Goal: Information Seeking & Learning: Learn about a topic

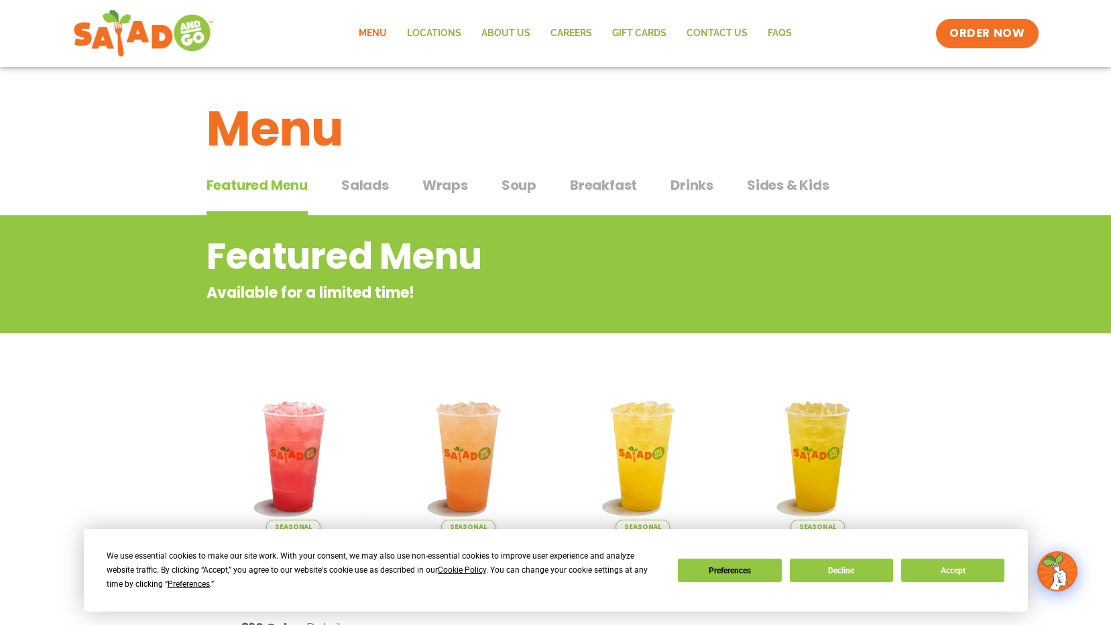
click at [367, 180] on span "Salads" at bounding box center [365, 185] width 48 height 20
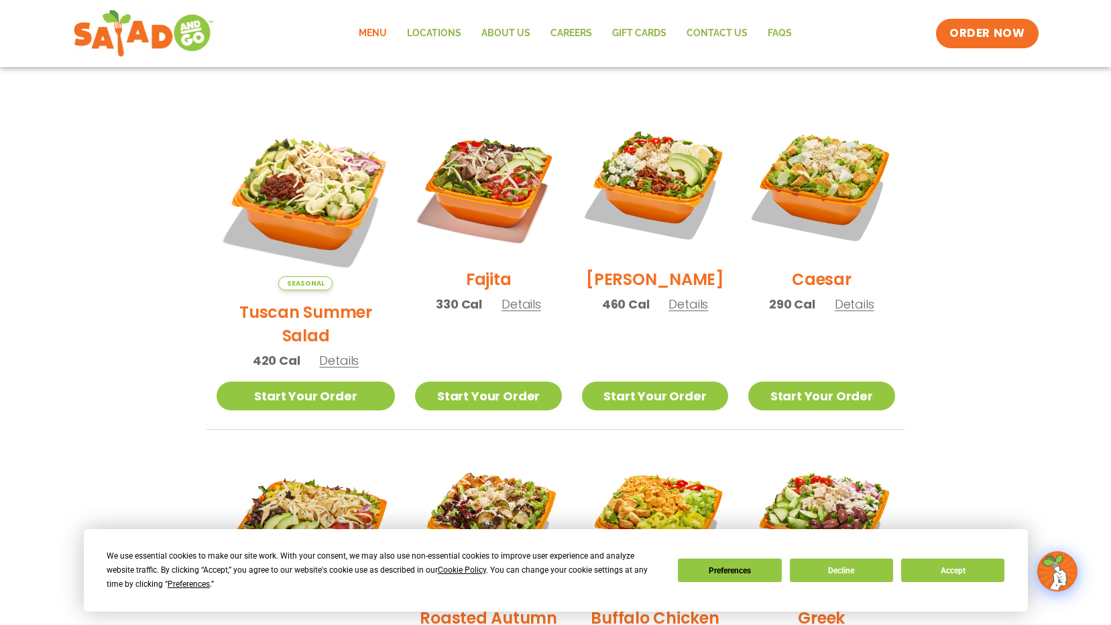
scroll to position [299, 0]
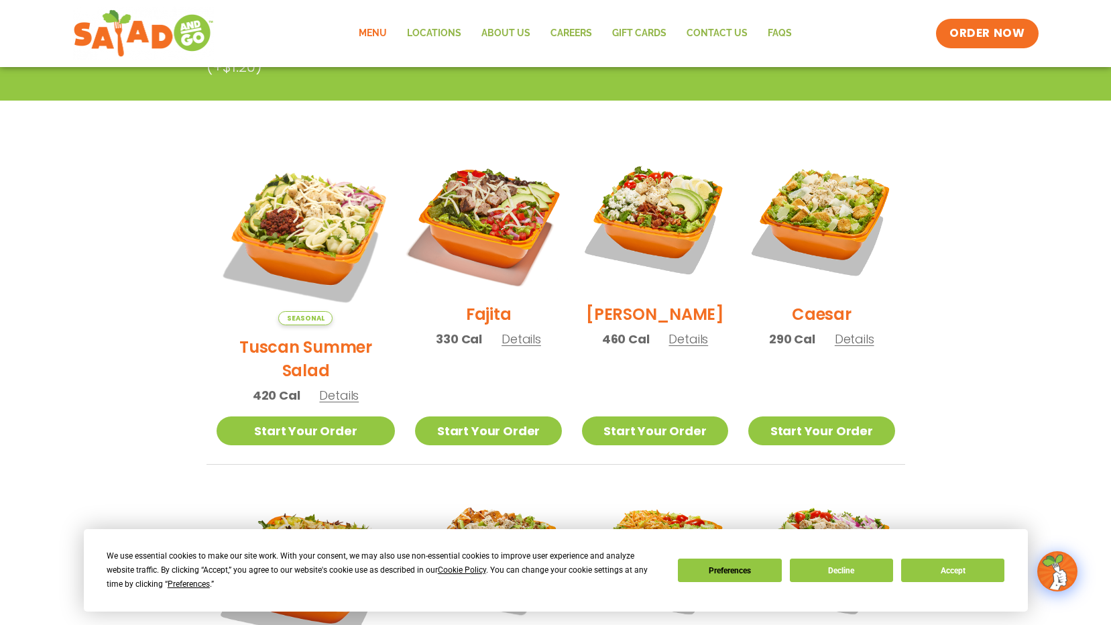
click at [475, 184] on img at bounding box center [488, 219] width 172 height 172
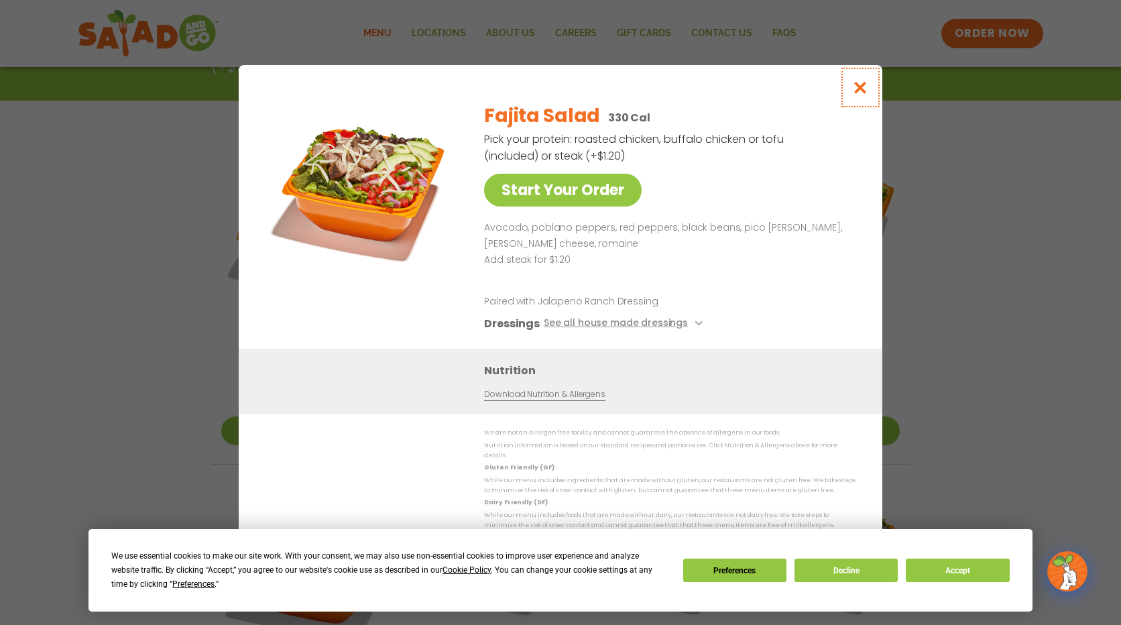
click at [856, 95] on icon "Close modal" at bounding box center [860, 87] width 17 height 14
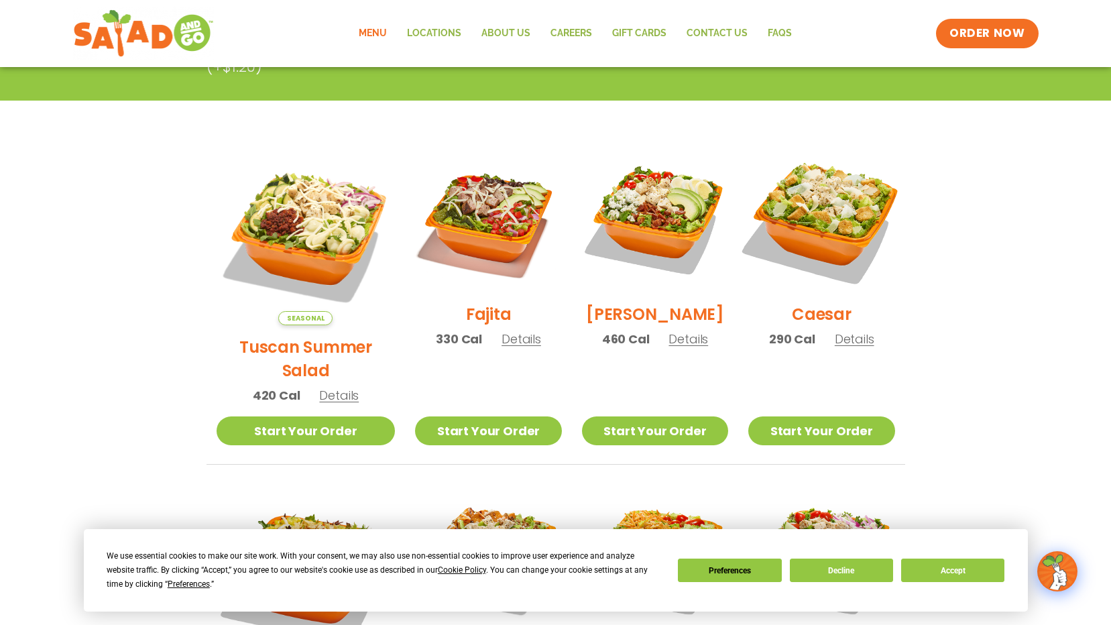
click at [822, 185] on img at bounding box center [822, 219] width 172 height 172
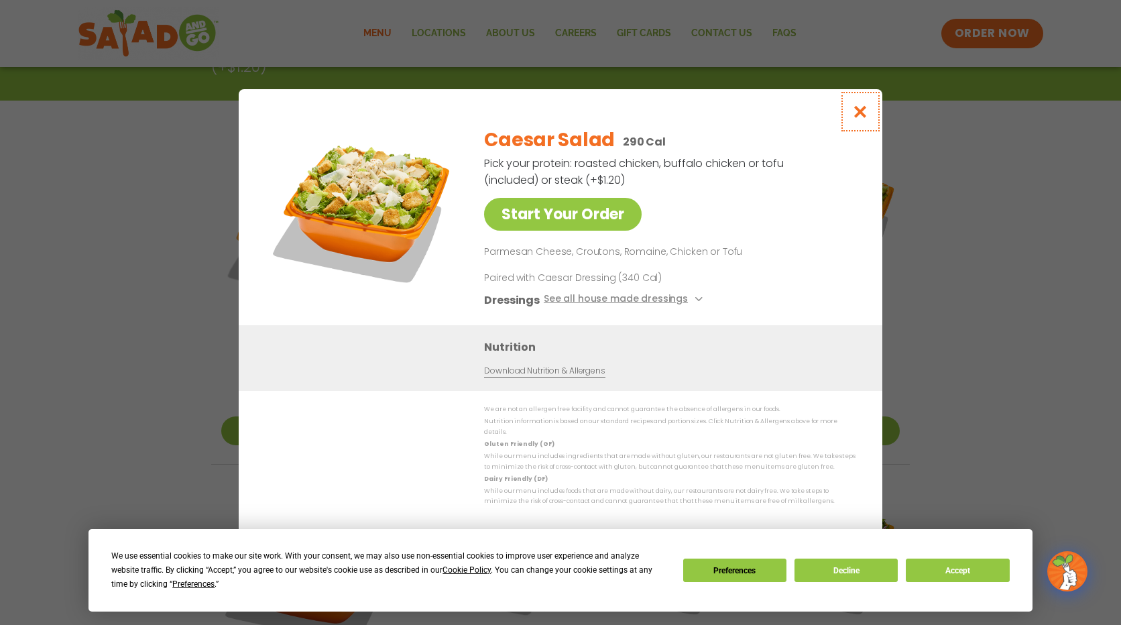
click at [860, 119] on icon "Close modal" at bounding box center [860, 112] width 17 height 14
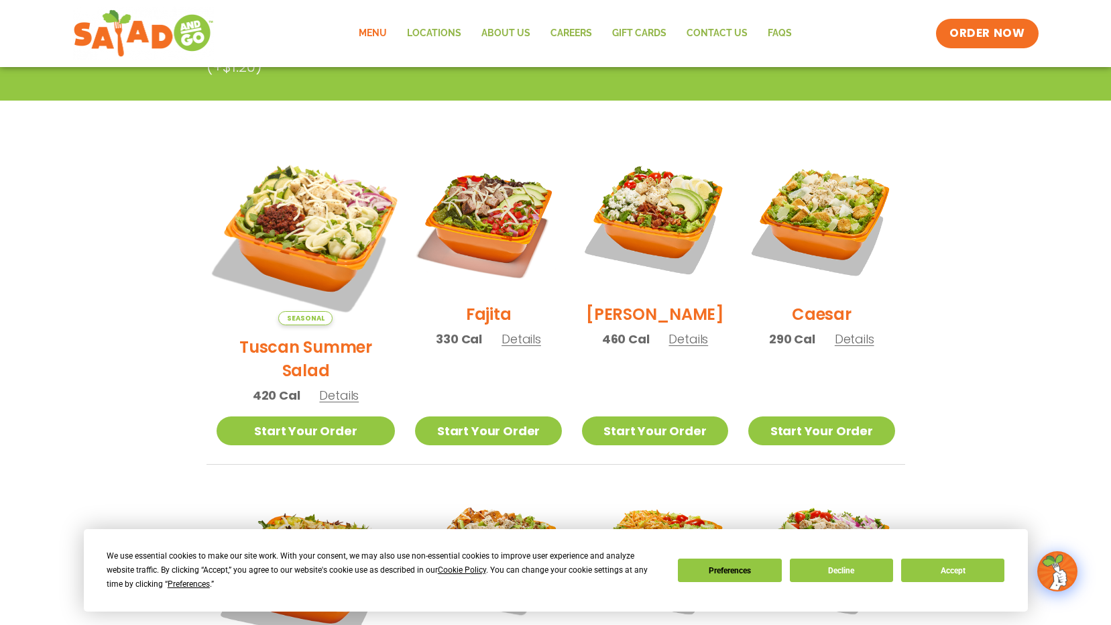
click at [293, 217] on img at bounding box center [306, 236] width 210 height 210
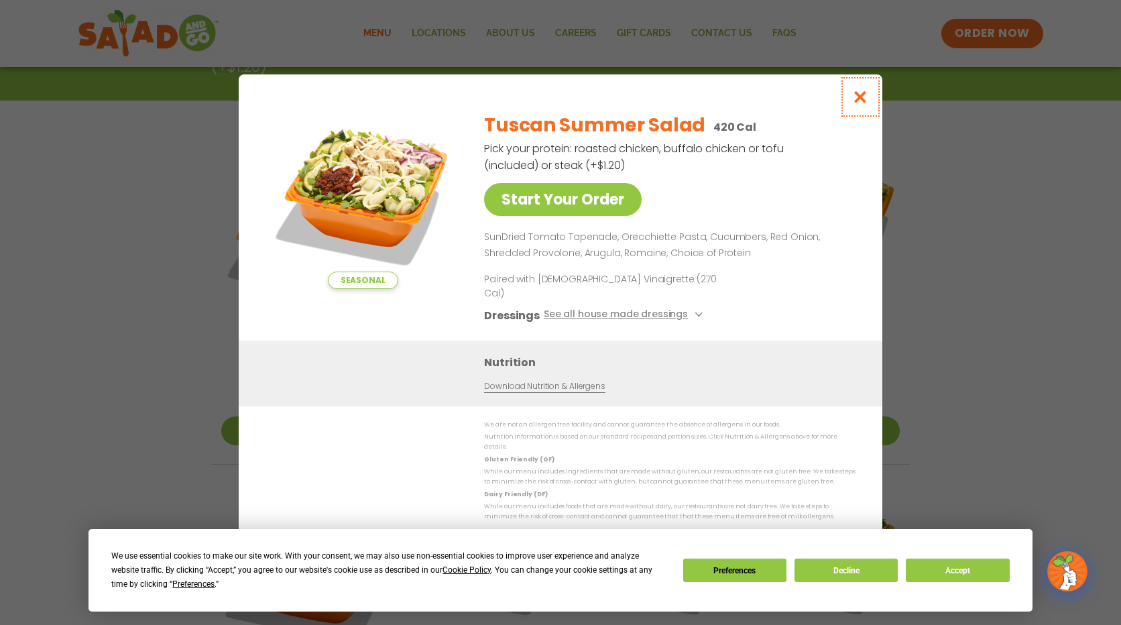
click at [860, 104] on icon "Close modal" at bounding box center [860, 97] width 17 height 14
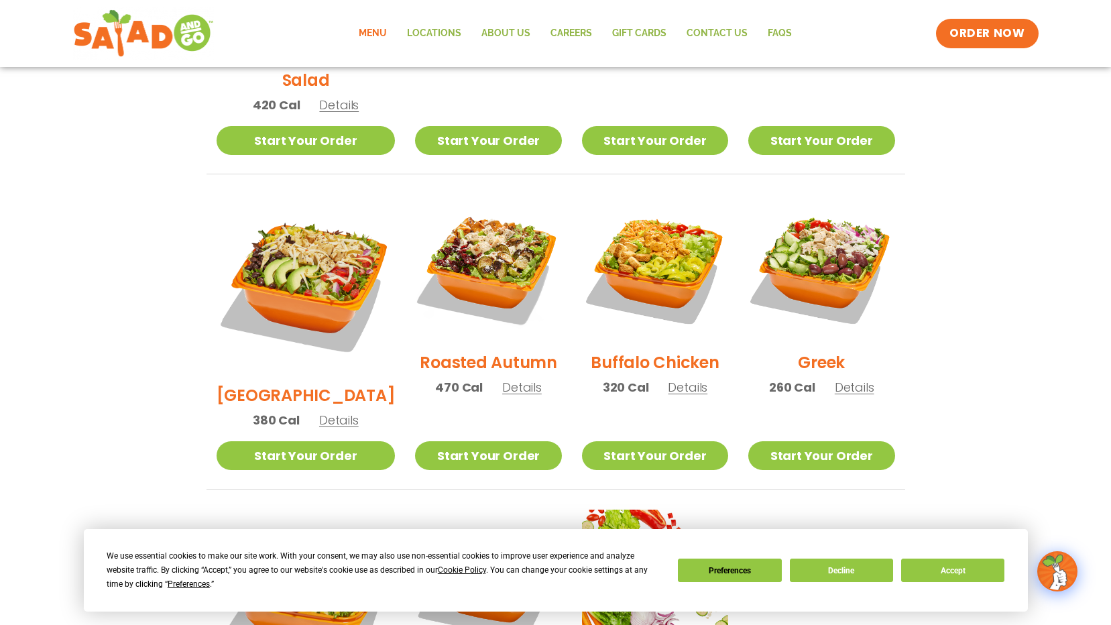
scroll to position [612, 0]
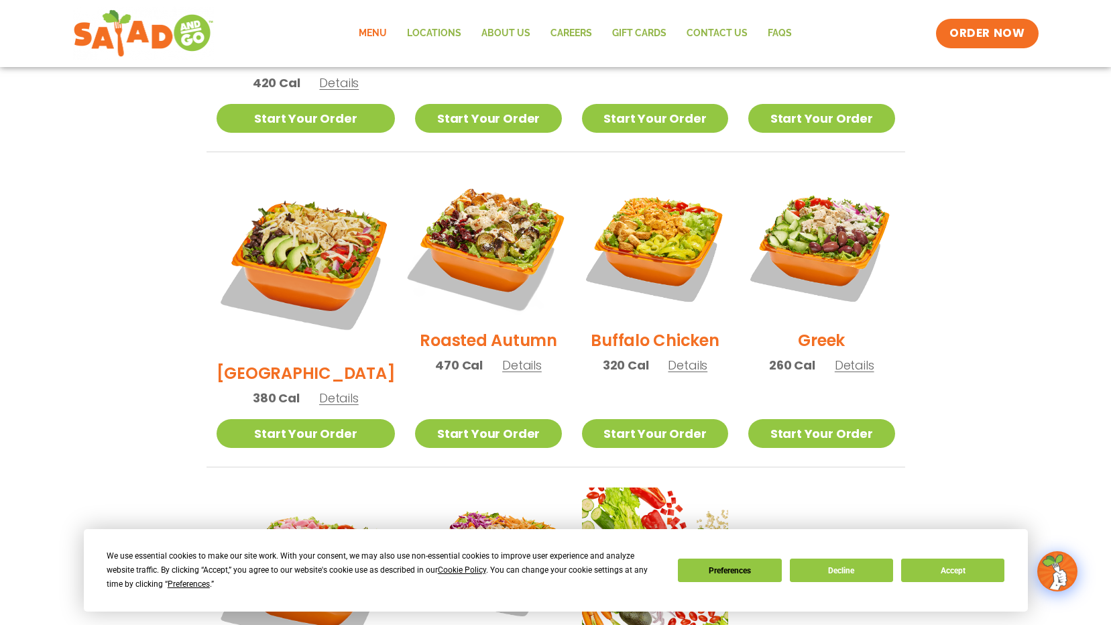
click at [464, 220] on img at bounding box center [488, 246] width 172 height 172
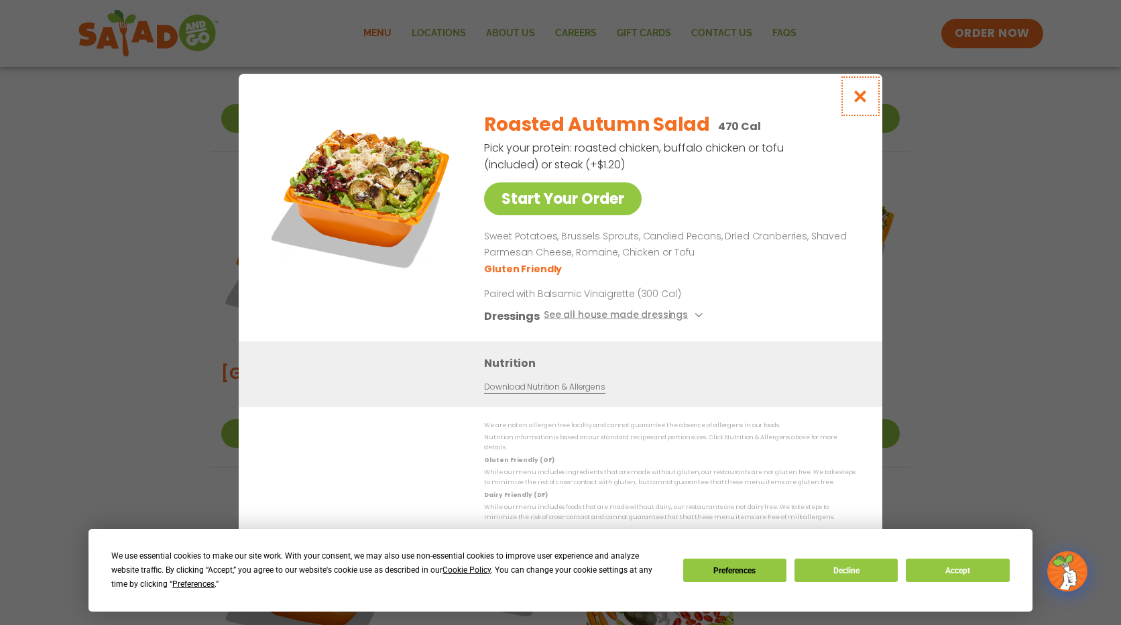
click at [864, 103] on icon "Close modal" at bounding box center [860, 96] width 17 height 14
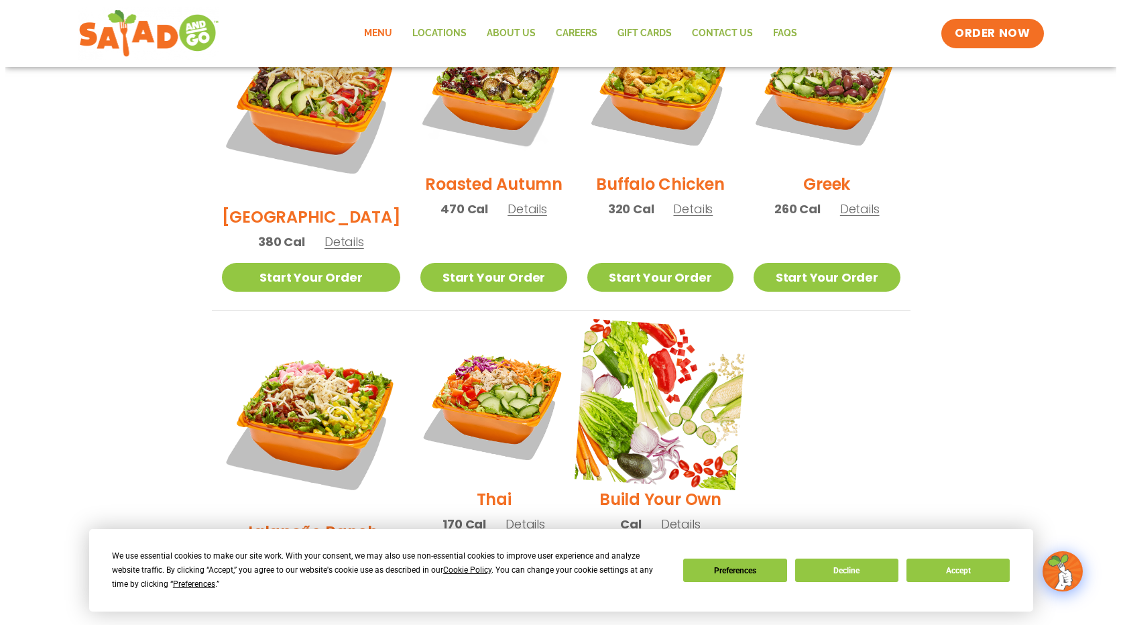
scroll to position [769, 0]
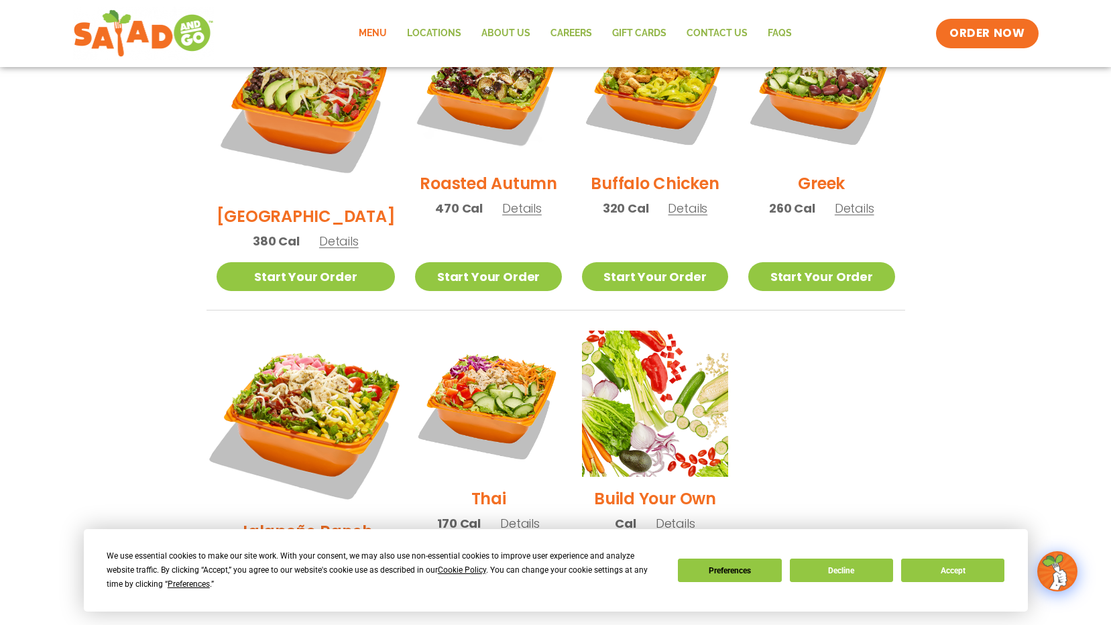
click at [294, 349] on img at bounding box center [306, 420] width 210 height 210
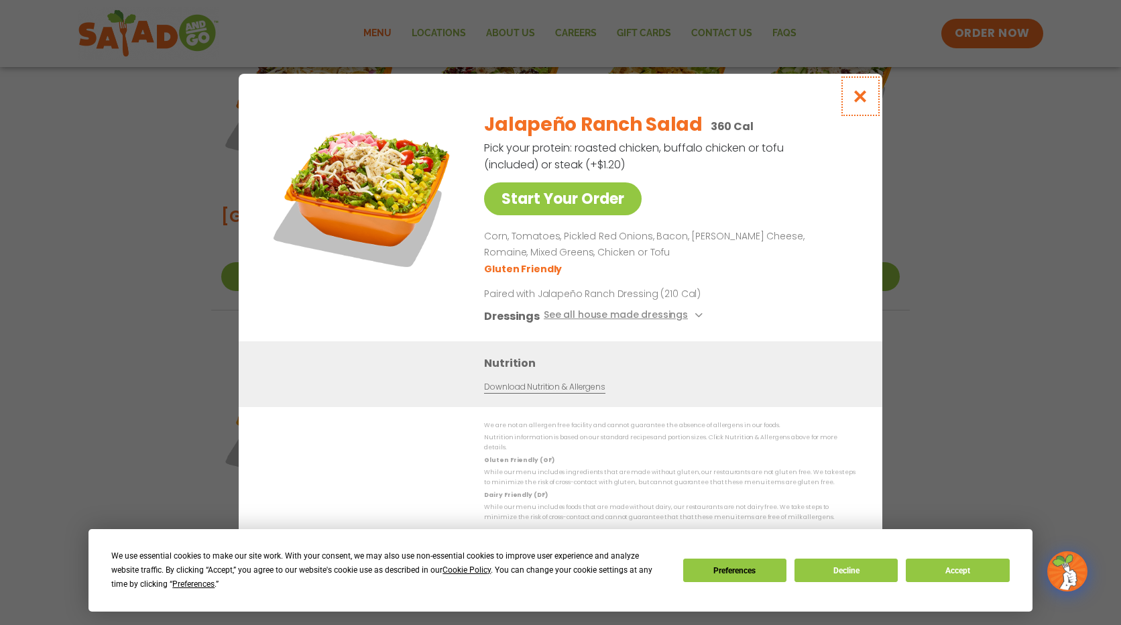
click at [856, 96] on icon "Close modal" at bounding box center [860, 96] width 17 height 14
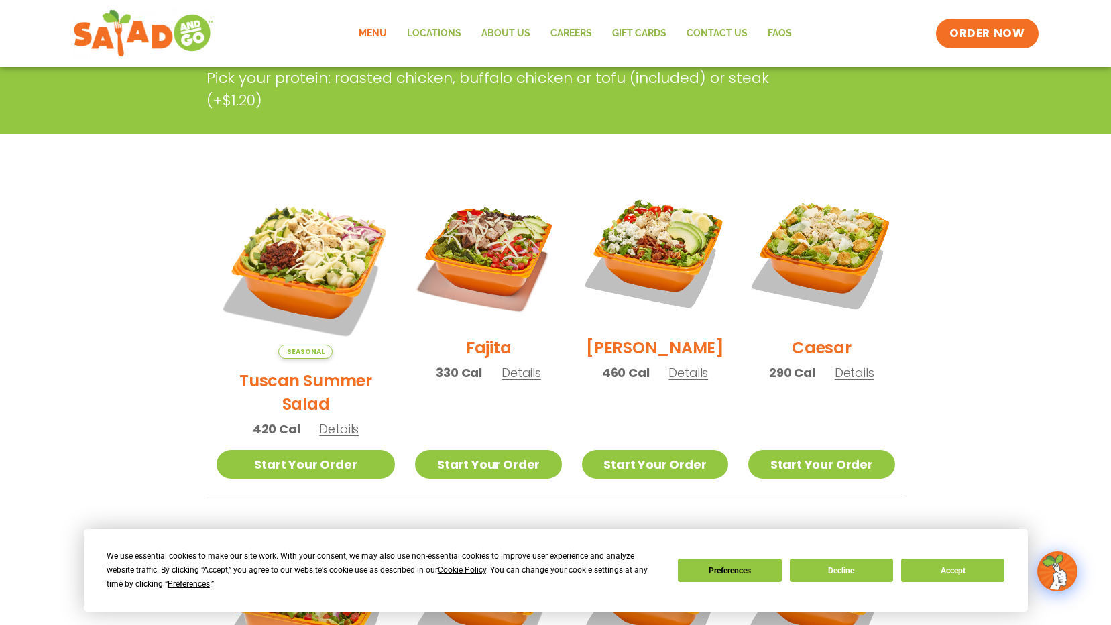
scroll to position [0, 0]
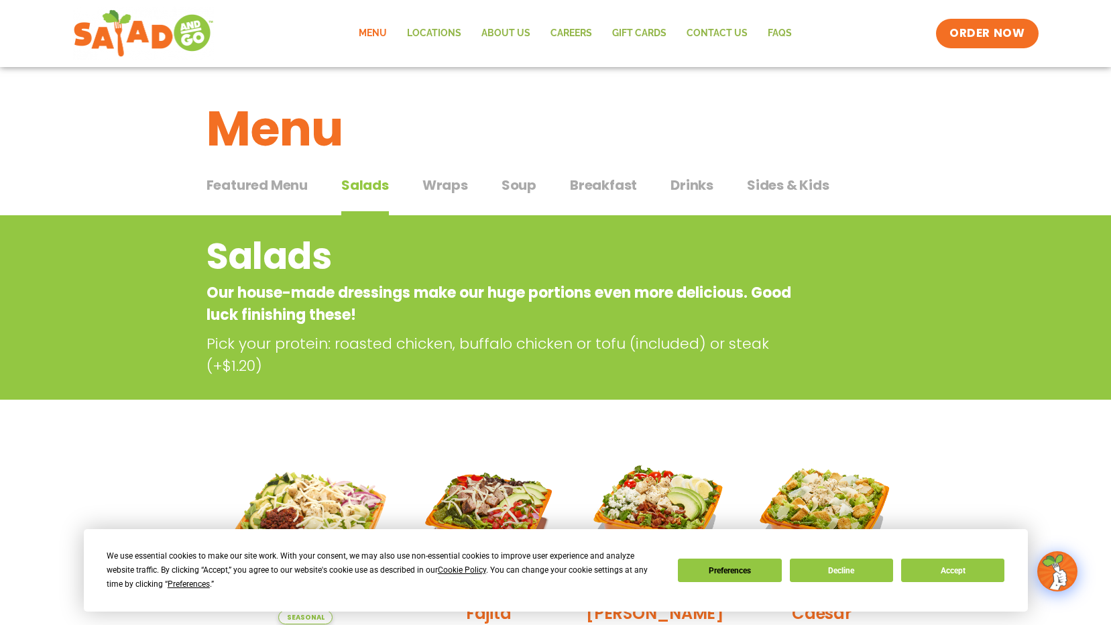
click at [447, 184] on span "Wraps" at bounding box center [445, 185] width 46 height 20
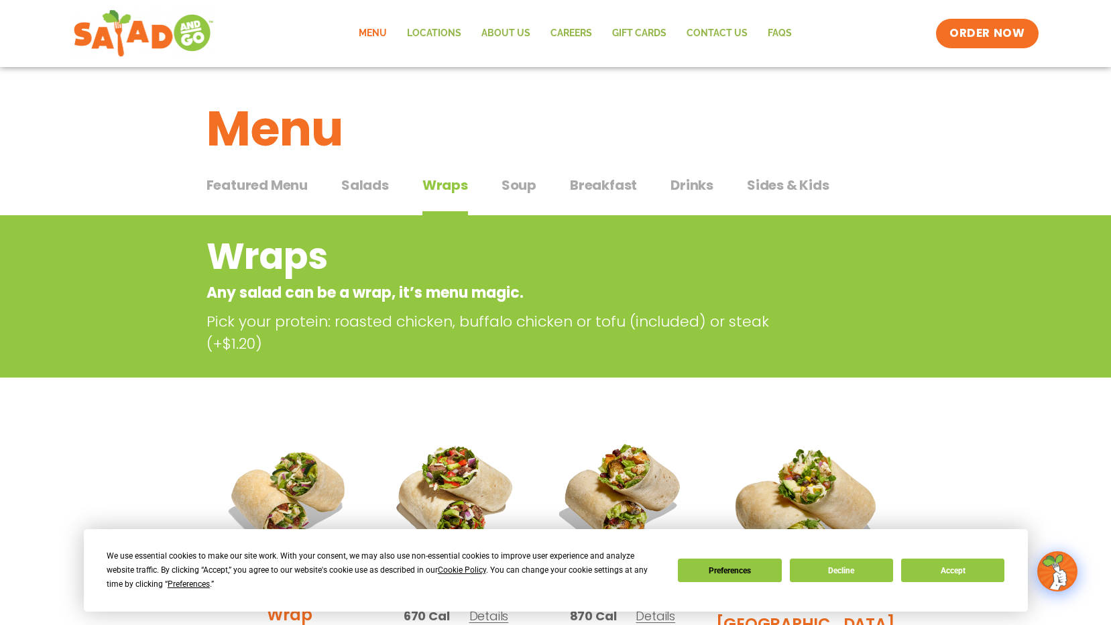
click at [520, 186] on span "Soup" at bounding box center [519, 185] width 35 height 20
